Goal: Entertainment & Leisure: Consume media (video, audio)

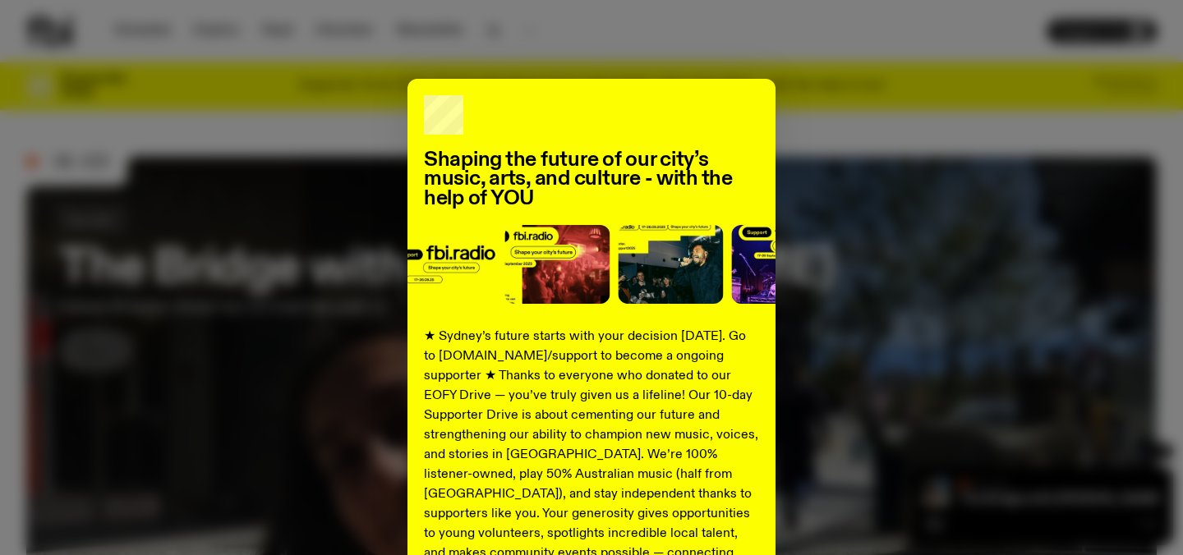
click at [935, 216] on div "Shaping the future of our city’s music, arts, and culture - with the help of YO…" at bounding box center [591, 416] width 1131 height 675
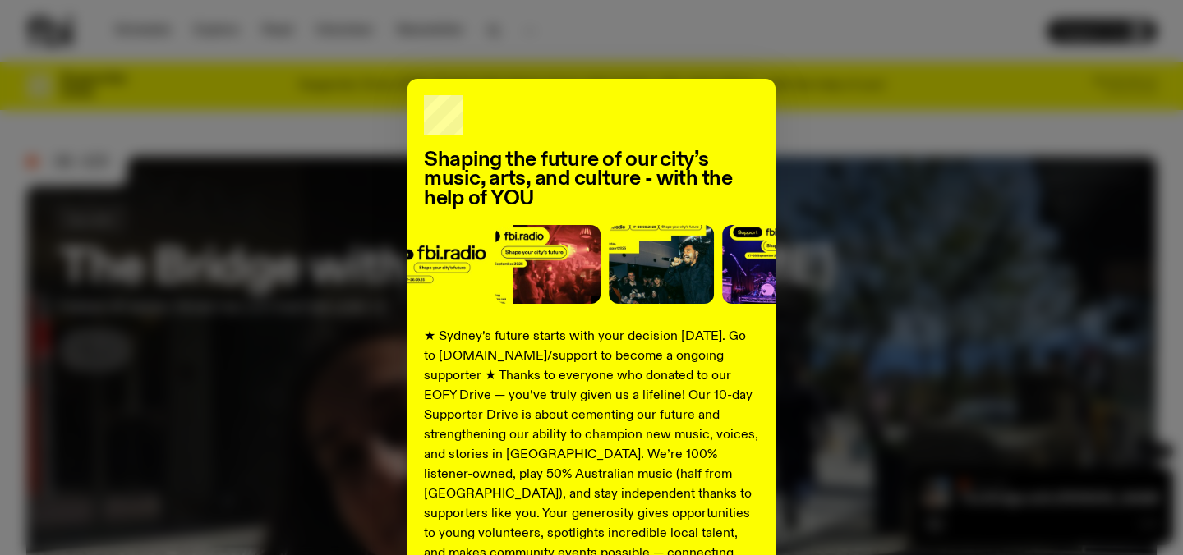
scroll to position [230, 0]
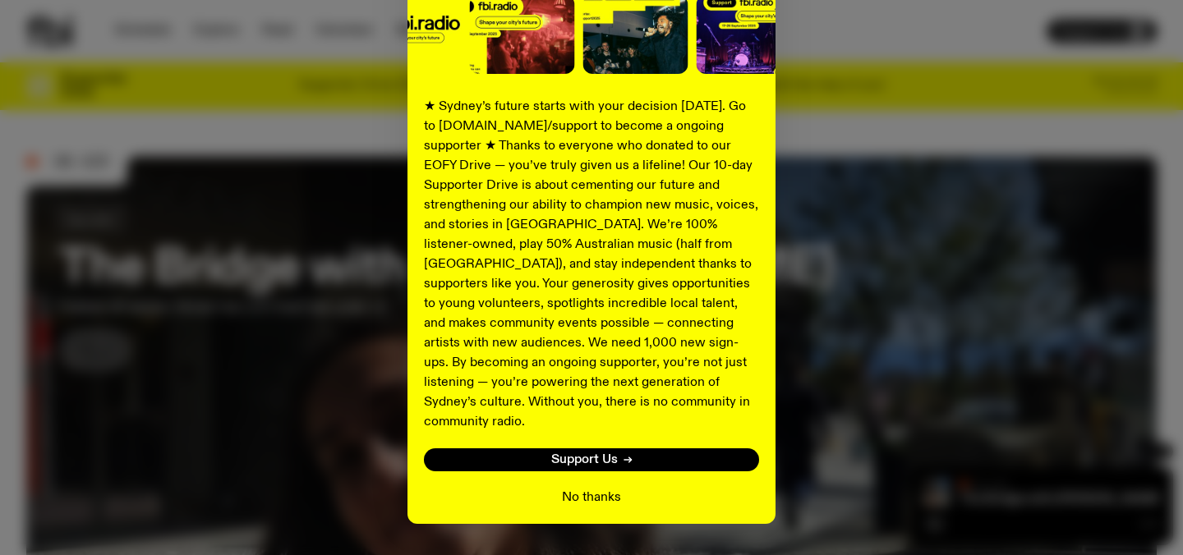
click at [603, 488] on button "No thanks" at bounding box center [591, 498] width 59 height 20
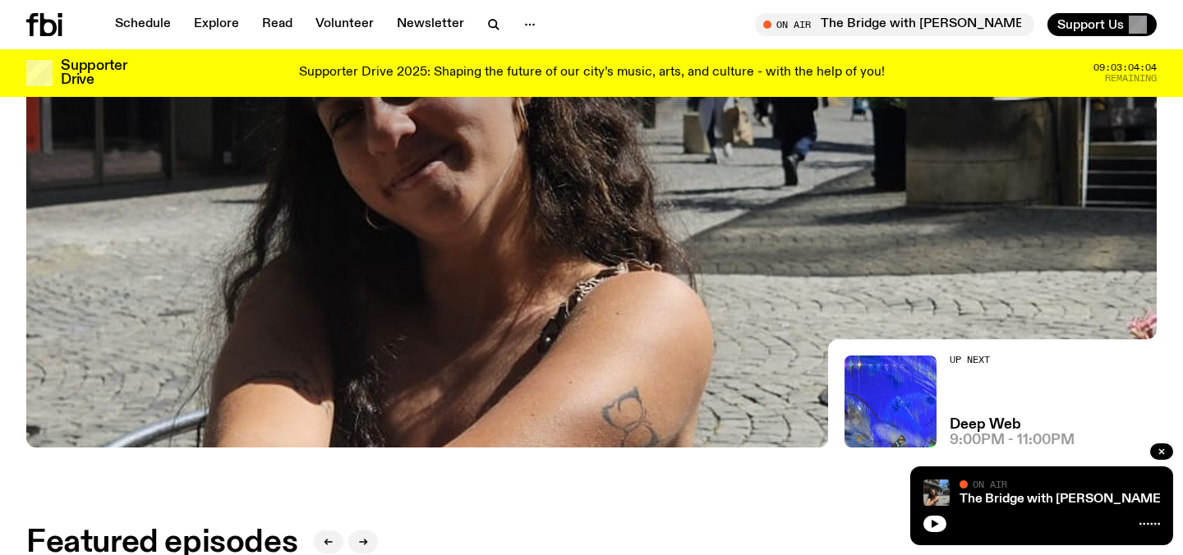
scroll to position [258, 0]
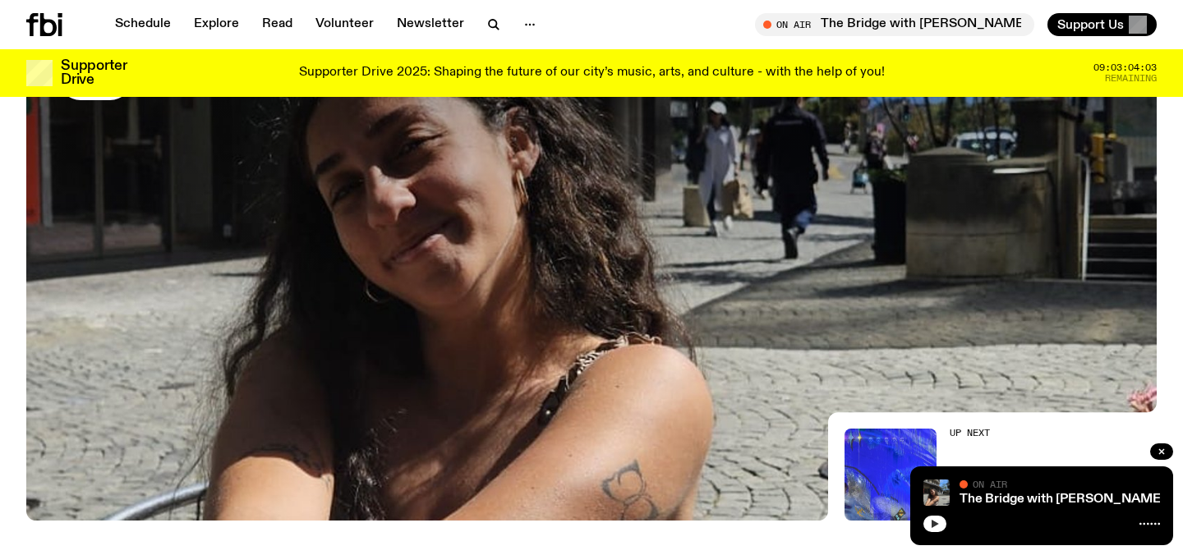
click at [932, 527] on icon "button" at bounding box center [935, 524] width 7 height 8
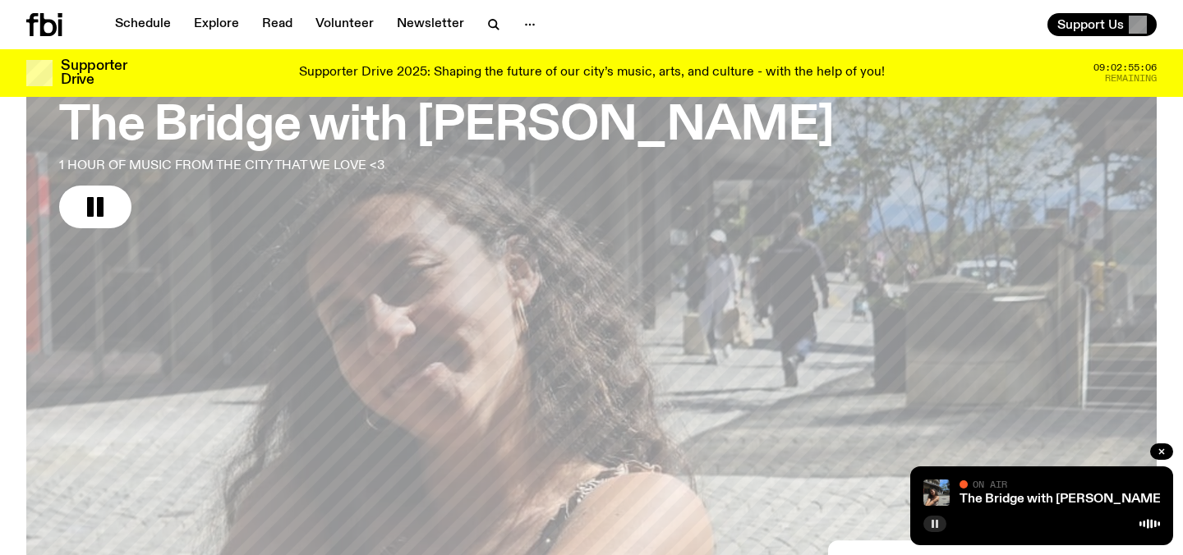
scroll to position [131, 0]
click at [1034, 515] on div at bounding box center [1041, 523] width 237 height 20
click at [1029, 498] on link "The Bridge with Kez Finn" at bounding box center [1062, 499] width 205 height 13
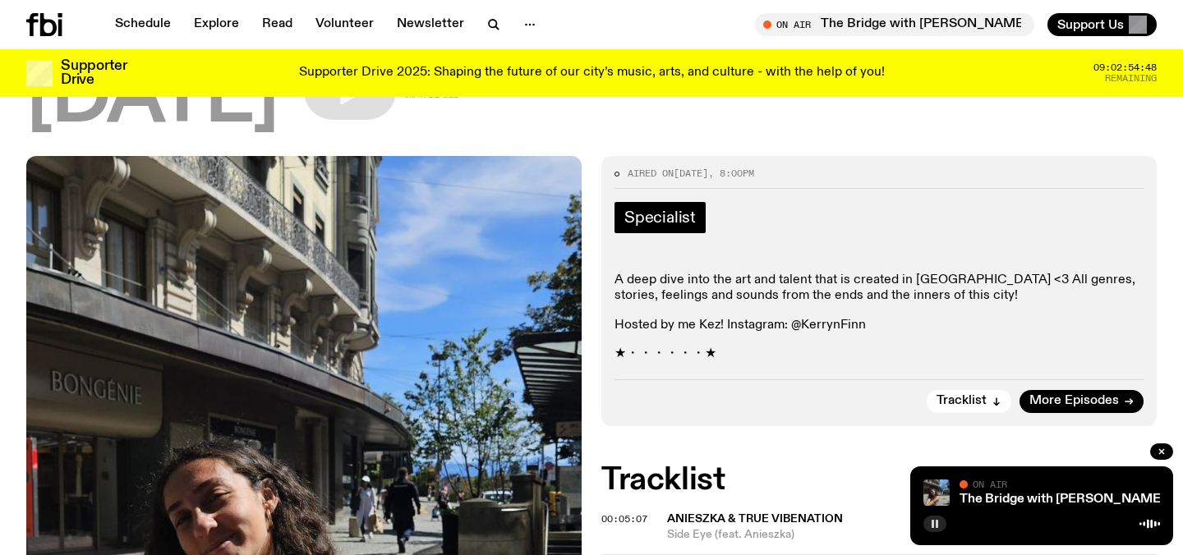
scroll to position [1432, 0]
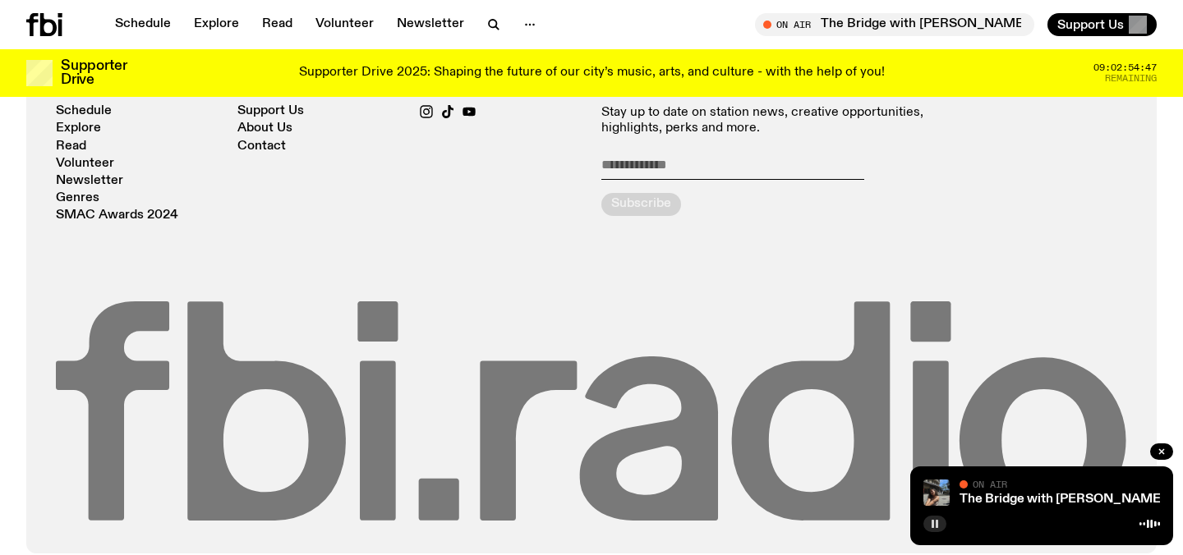
click at [852, 434] on icon at bounding box center [811, 411] width 159 height 219
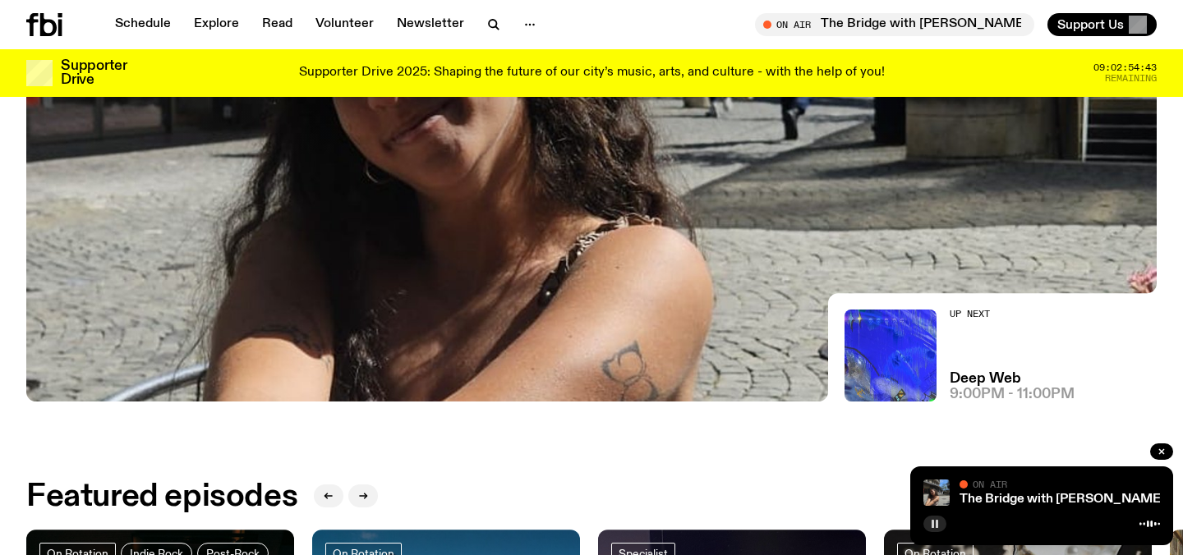
scroll to position [376, 0]
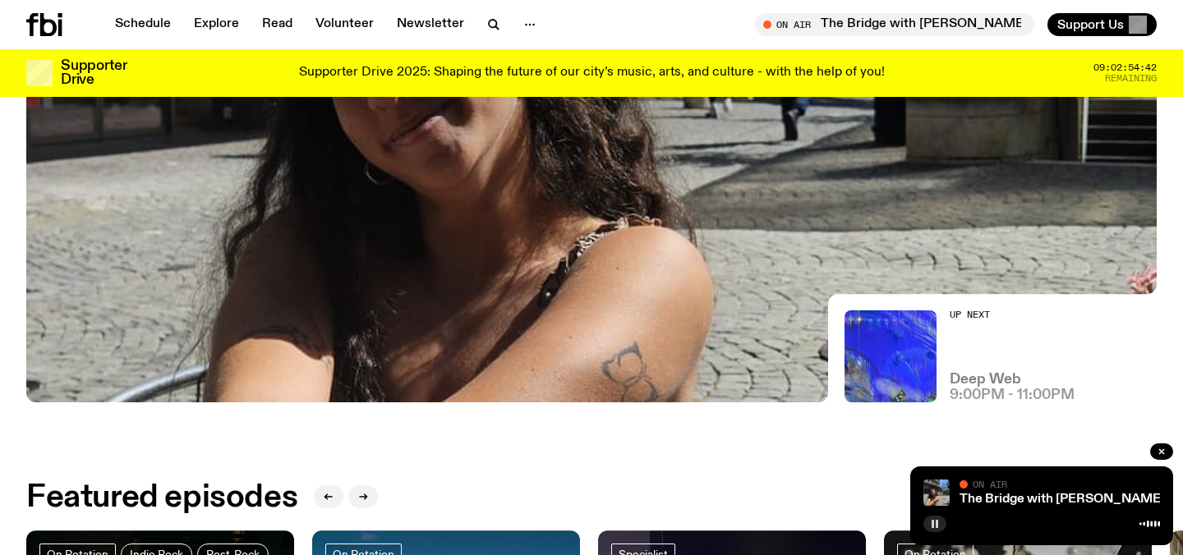
click at [965, 380] on h3 "Deep Web" at bounding box center [985, 380] width 71 height 14
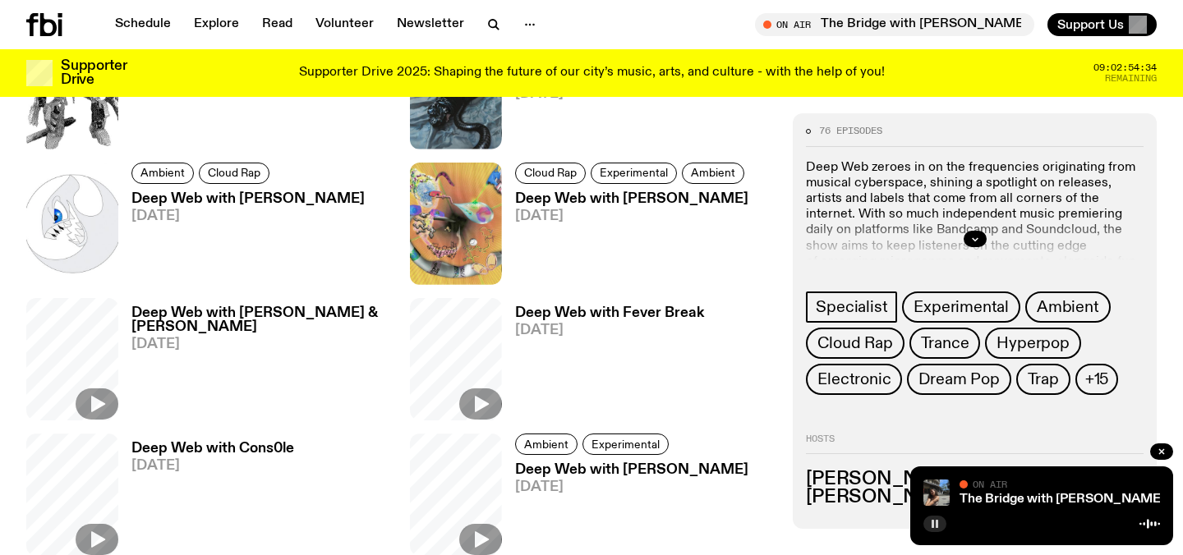
scroll to position [685, 0]
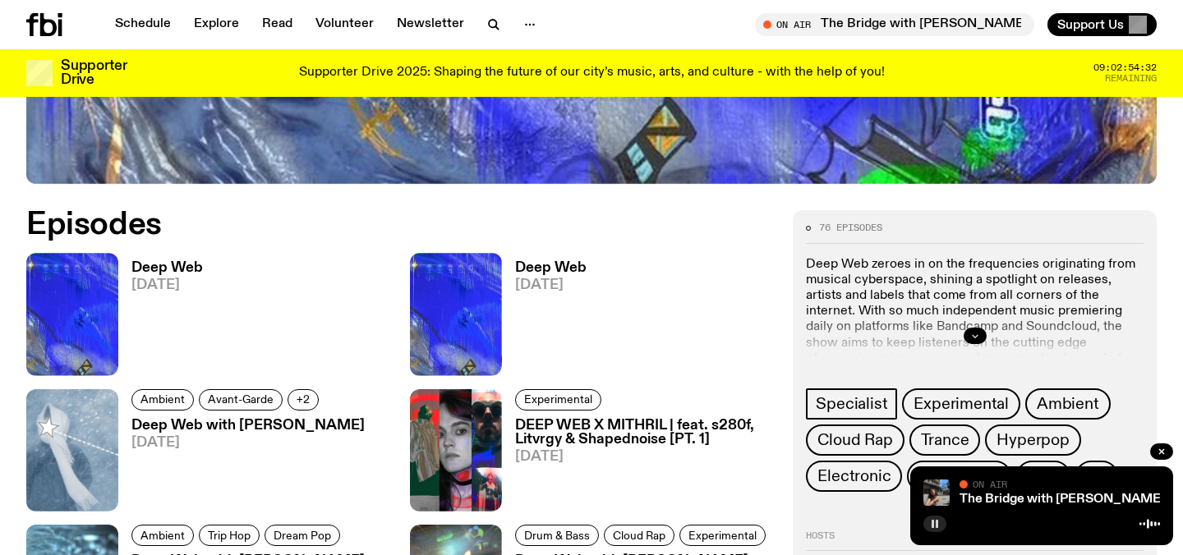
click at [980, 333] on button "button" at bounding box center [975, 336] width 23 height 16
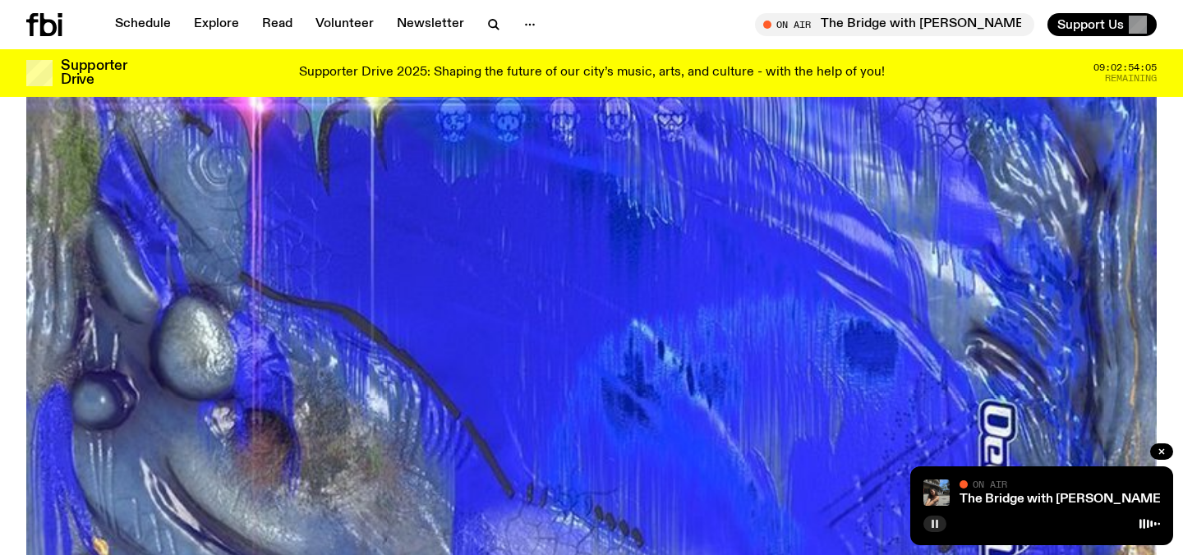
scroll to position [0, 0]
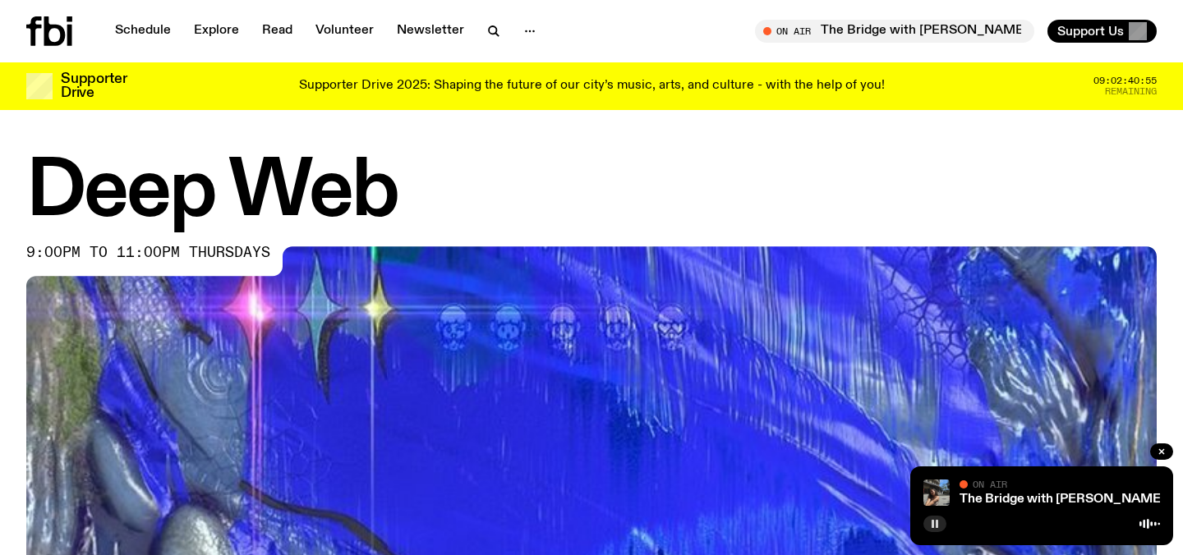
click at [940, 530] on button "button" at bounding box center [934, 524] width 23 height 16
click at [931, 520] on icon "button" at bounding box center [935, 524] width 10 height 10
click at [604, 405] on img at bounding box center [591, 564] width 1131 height 636
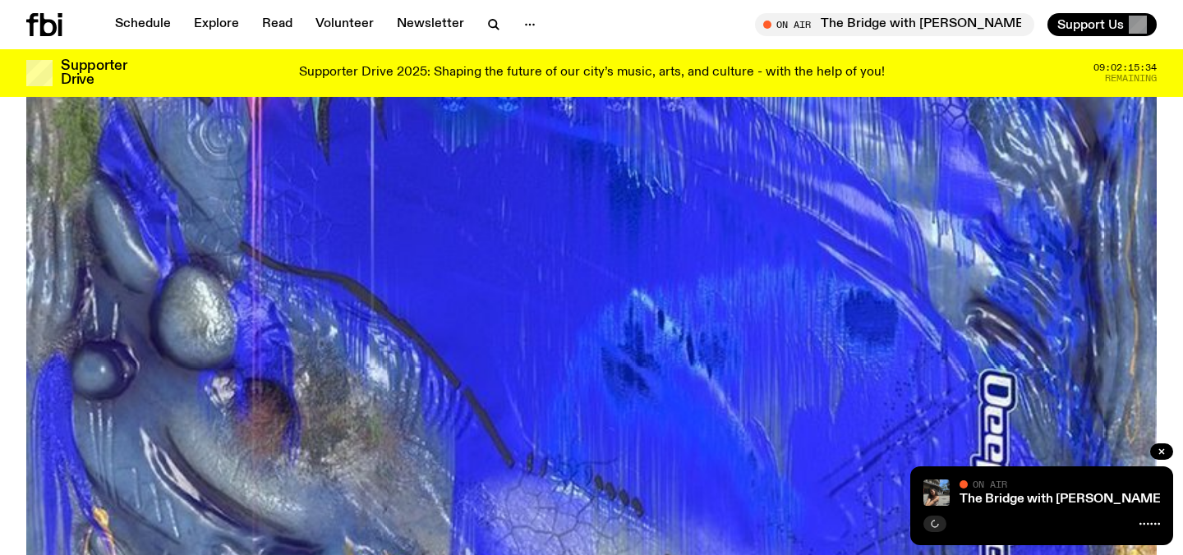
scroll to position [256, 0]
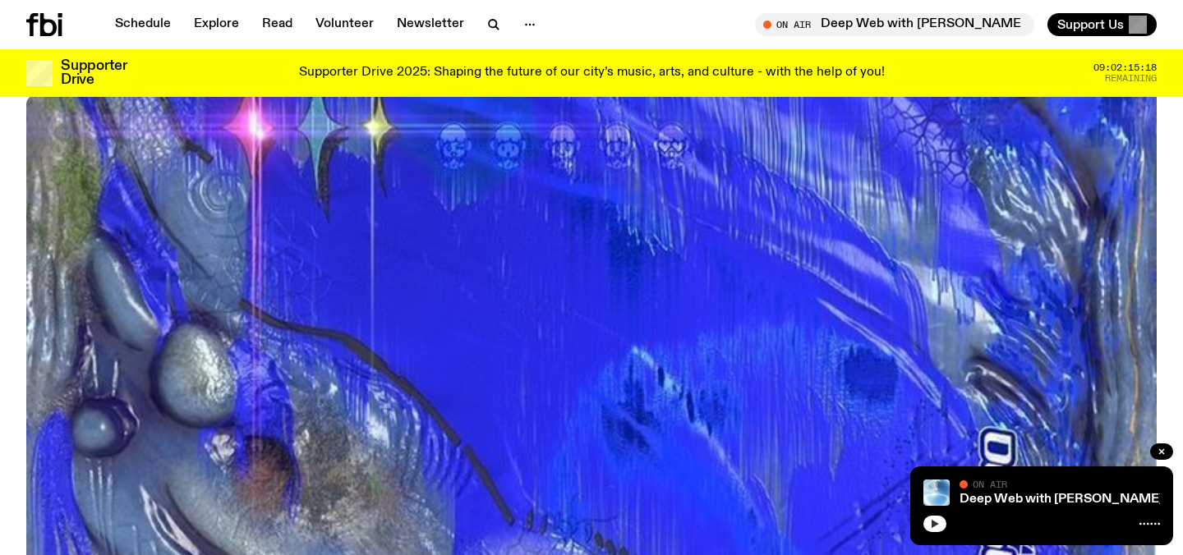
click at [933, 523] on icon "button" at bounding box center [935, 524] width 7 height 8
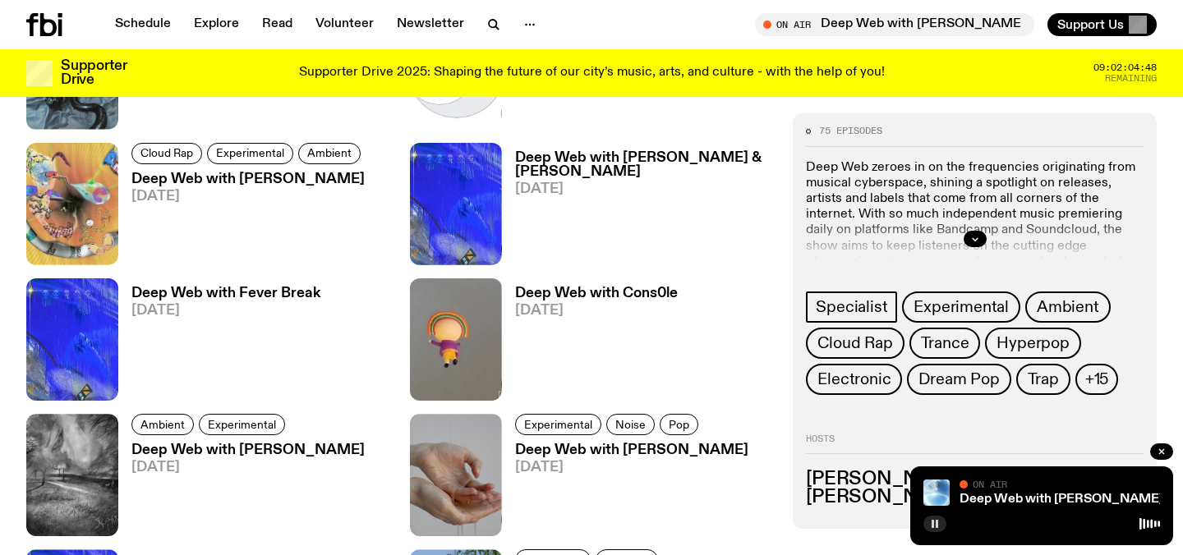
scroll to position [1628, 0]
